Goal: Task Accomplishment & Management: Manage account settings

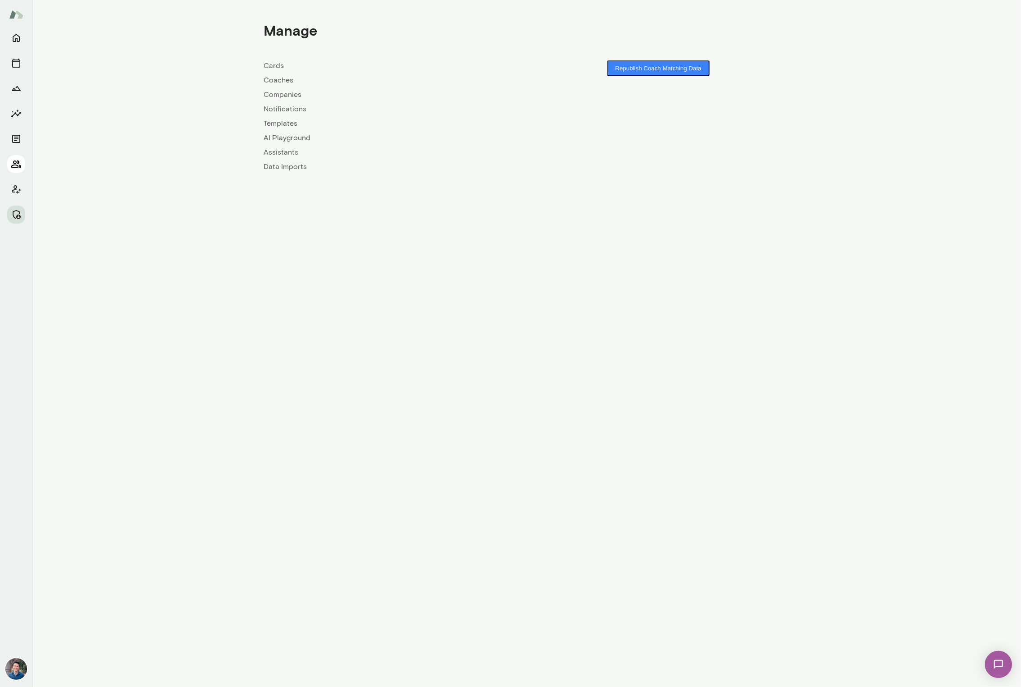
click at [11, 163] on icon "Members" at bounding box center [16, 164] width 11 height 11
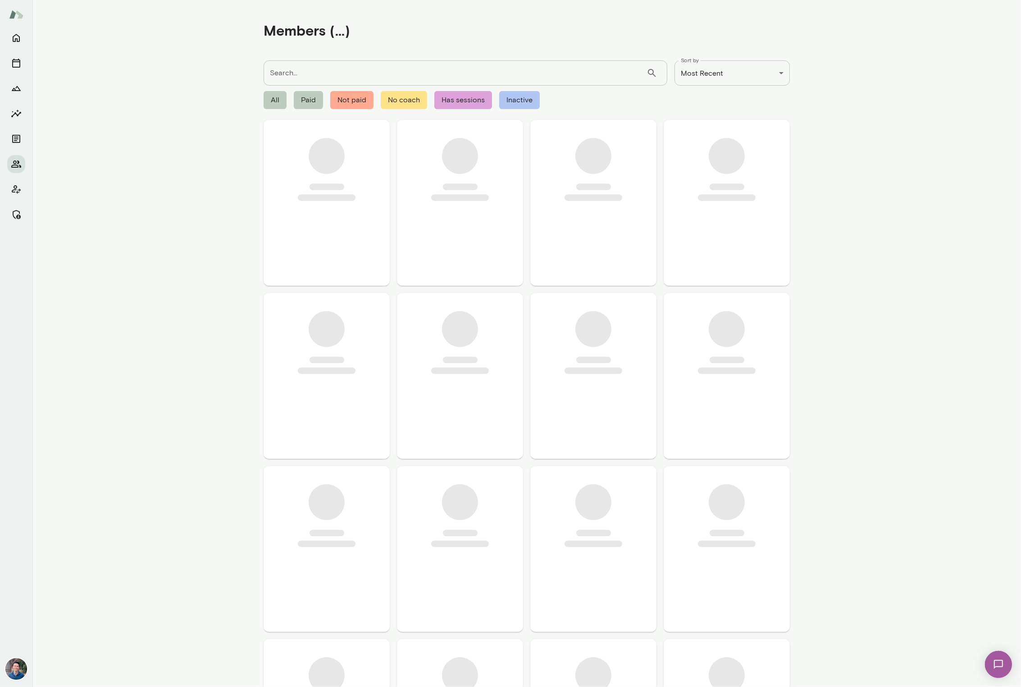
click at [296, 66] on input "Search..." at bounding box center [455, 72] width 383 height 25
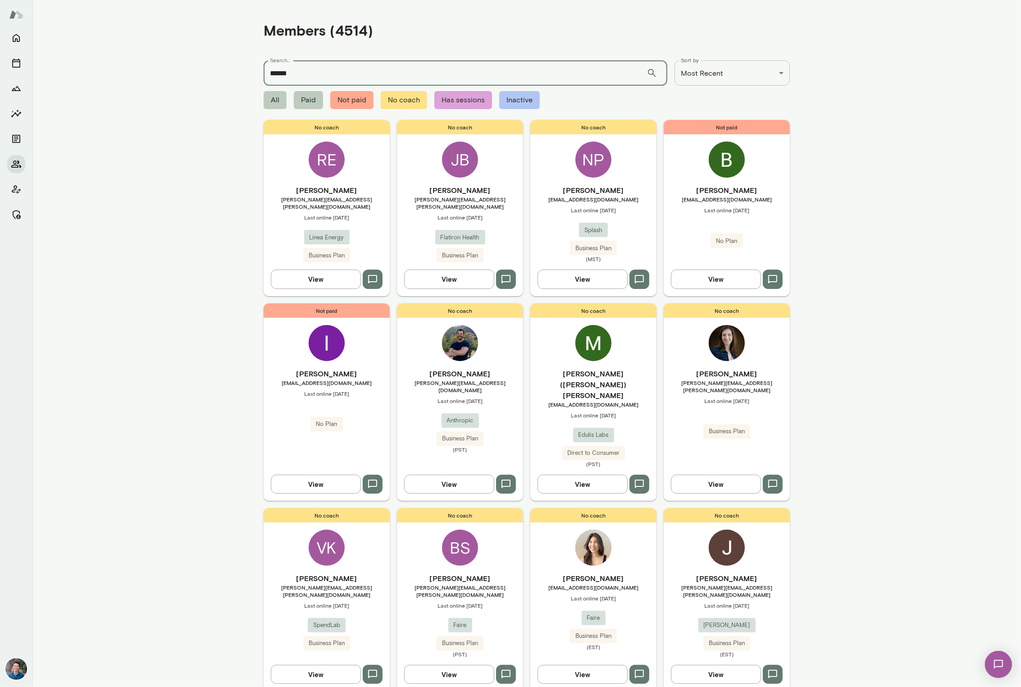
type input "******"
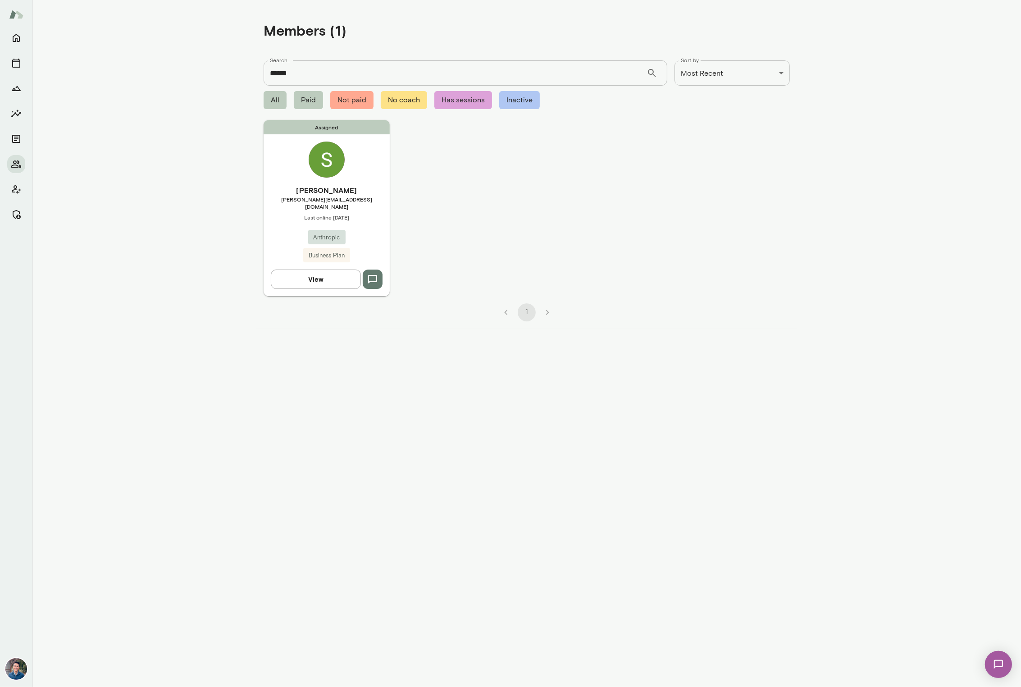
click at [350, 169] on div "Assigned [PERSON_NAME] [PERSON_NAME][EMAIL_ADDRESS][DOMAIN_NAME] Last online [D…" at bounding box center [327, 208] width 126 height 176
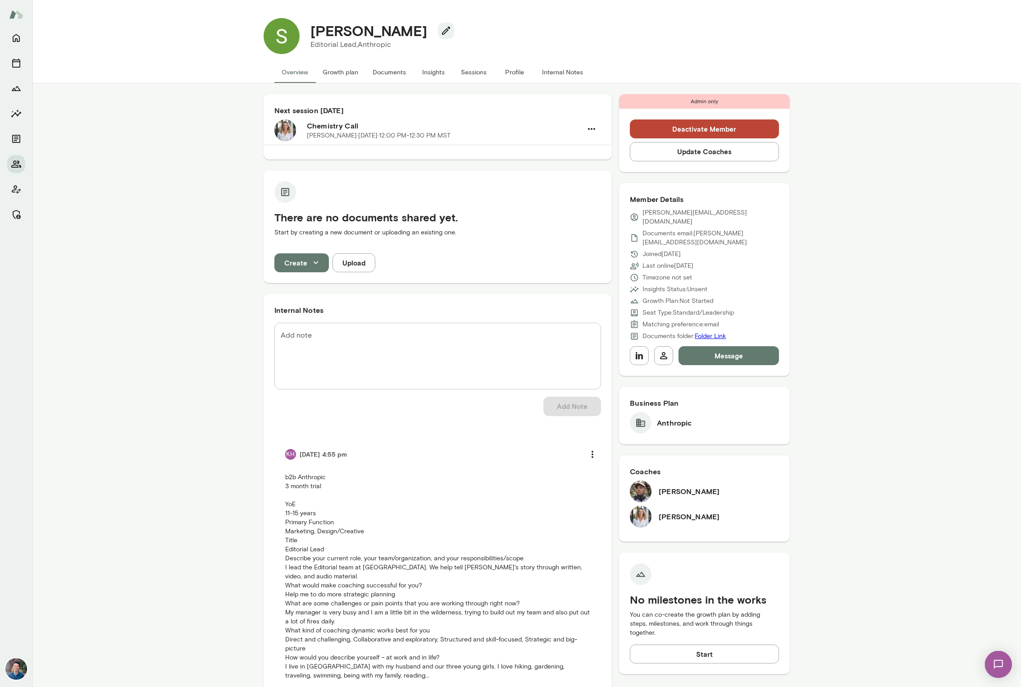
click at [434, 73] on button "Insights" at bounding box center [433, 72] width 41 height 22
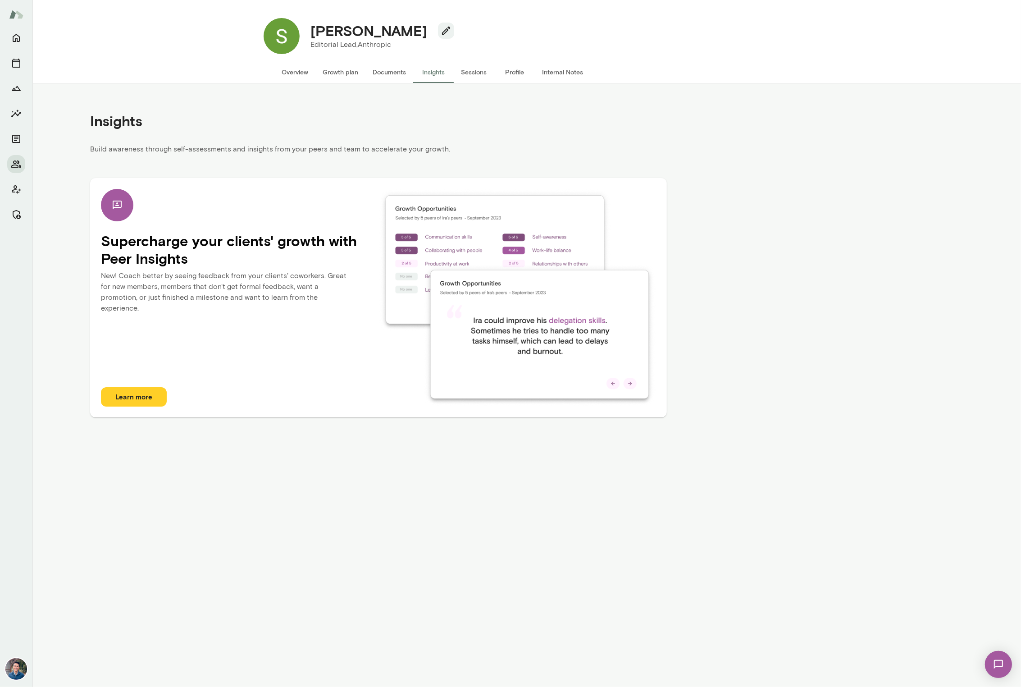
click at [265, 74] on div "Overview Growth plan Documents Insights Sessions Profile Internal Notes" at bounding box center [432, 72] width 352 height 22
click at [289, 74] on button "Overview" at bounding box center [295, 72] width 41 height 22
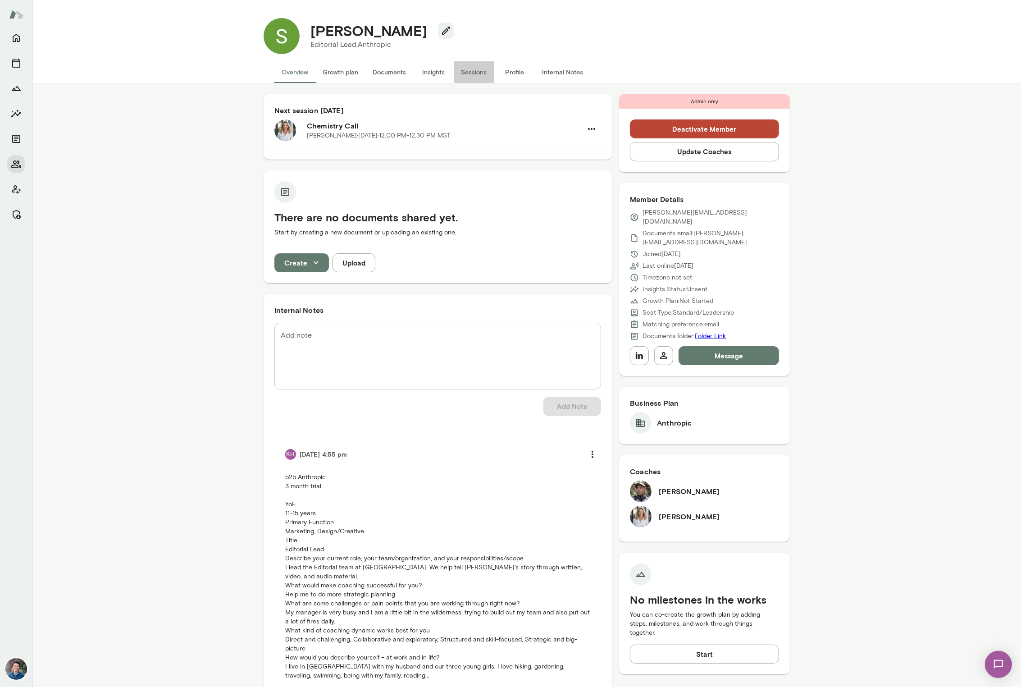
click at [474, 69] on button "Sessions" at bounding box center [474, 72] width 41 height 22
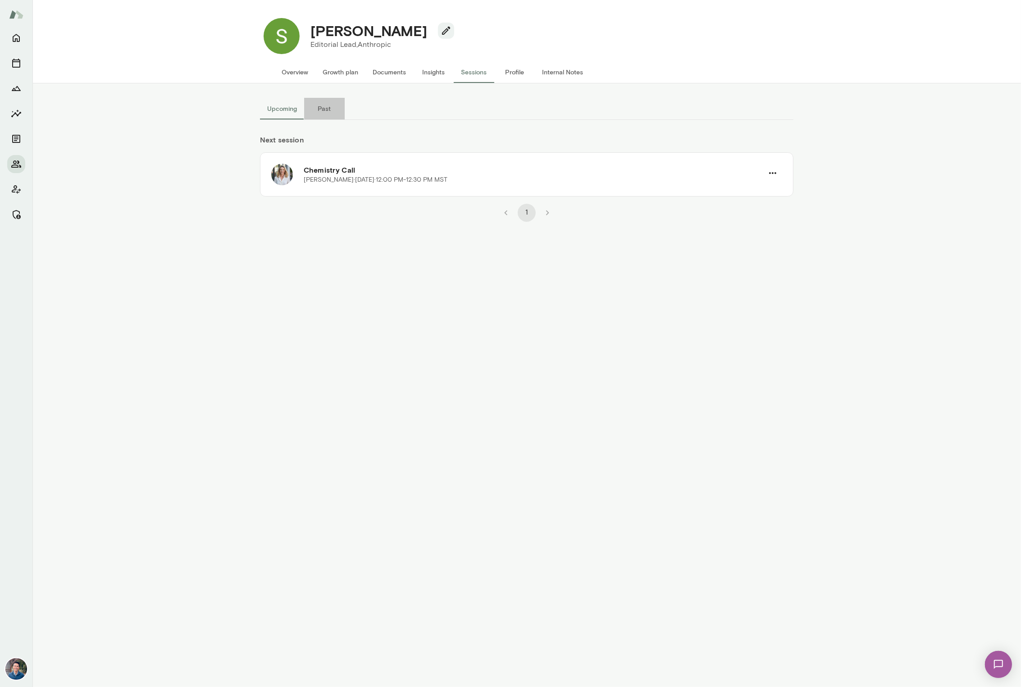
click at [320, 104] on button "Past" at bounding box center [324, 109] width 41 height 22
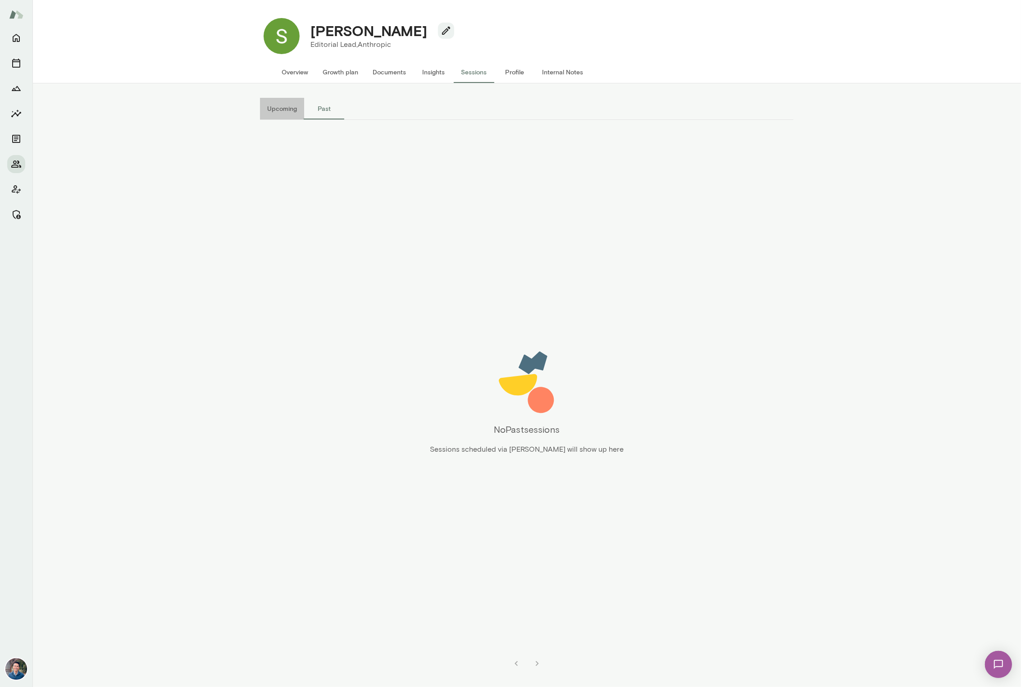
click at [269, 112] on button "Upcoming" at bounding box center [282, 109] width 44 height 22
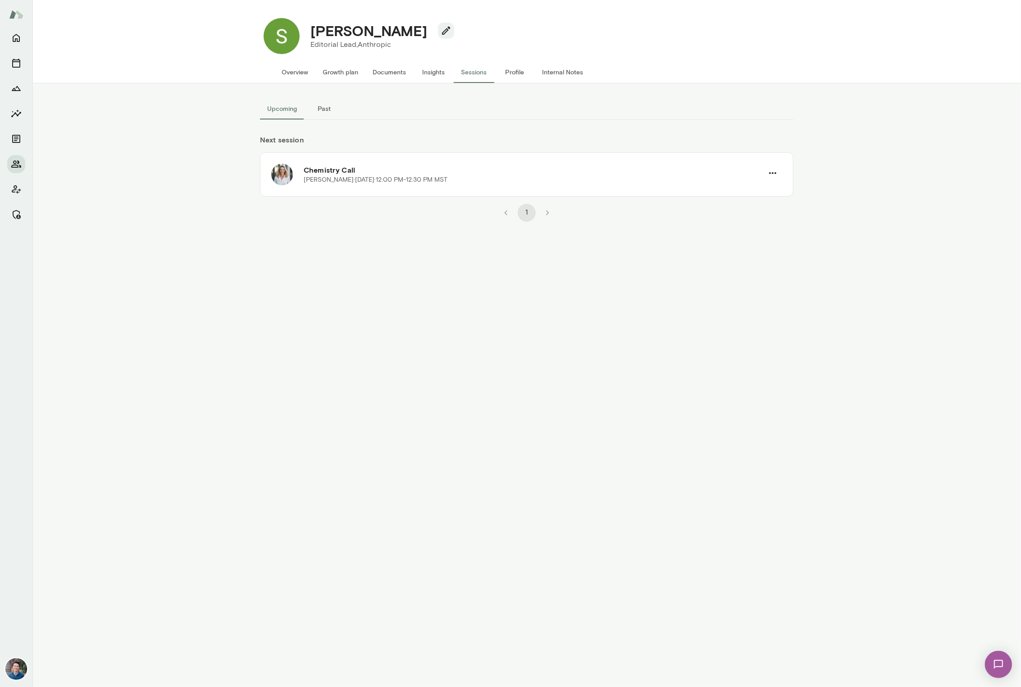
click at [295, 73] on button "Overview" at bounding box center [295, 72] width 41 height 22
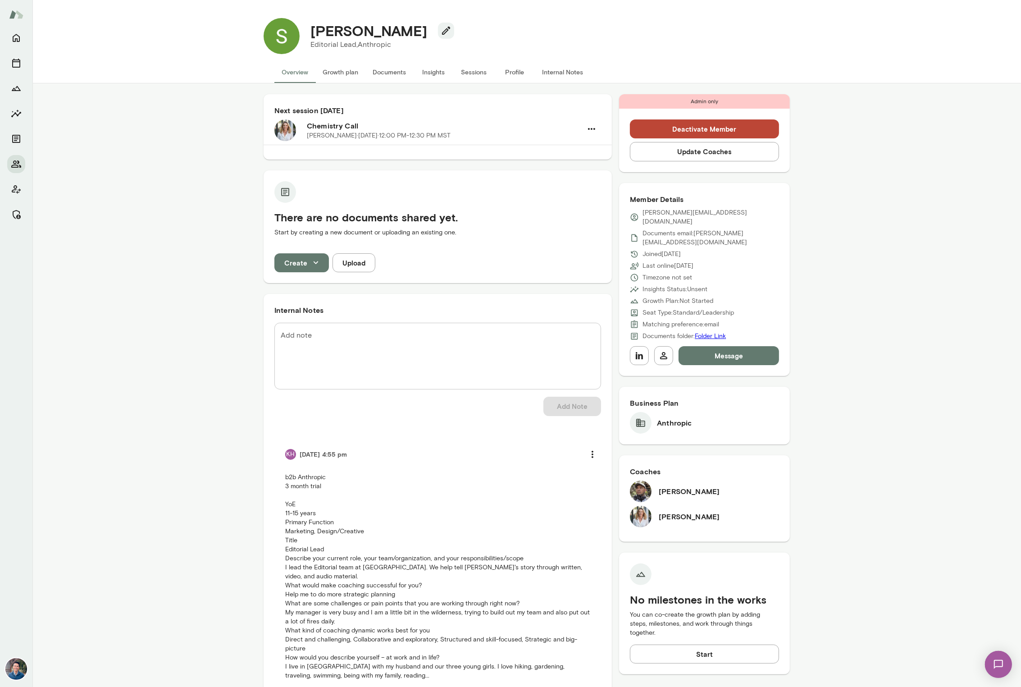
click at [675, 152] on button "Update Coaches" at bounding box center [704, 151] width 149 height 19
